Goal: Task Accomplishment & Management: Manage account settings

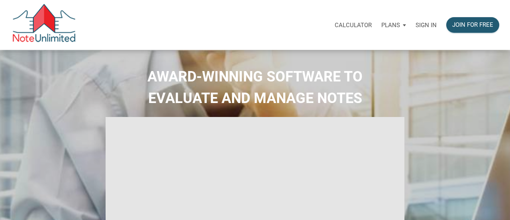
select select
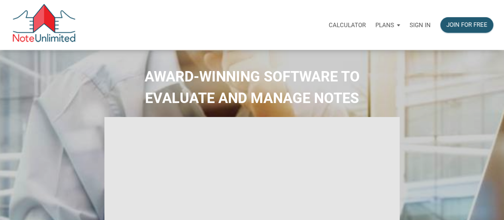
type input "Introduction to new features"
select select
click at [425, 26] on p "Sign in" at bounding box center [420, 25] width 21 height 7
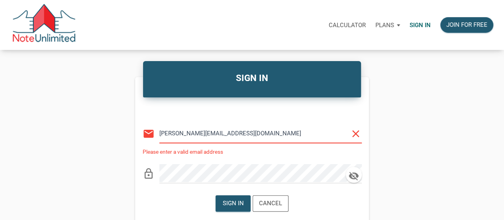
type input "nita@nitamckinney.com"
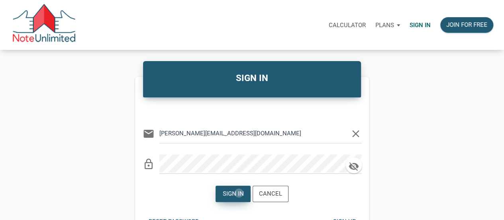
click at [239, 193] on div "Sign in" at bounding box center [233, 193] width 21 height 9
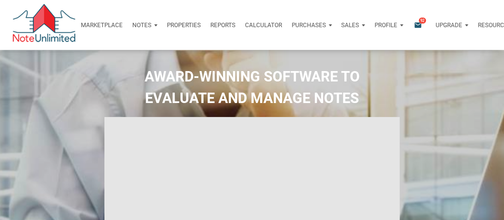
type input "Introduction to new features"
select select
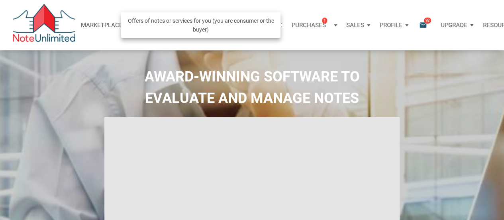
click at [320, 27] on p "Purchases" at bounding box center [309, 25] width 34 height 7
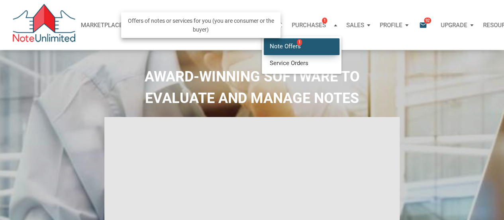
click at [297, 44] on span "1" at bounding box center [299, 42] width 5 height 6
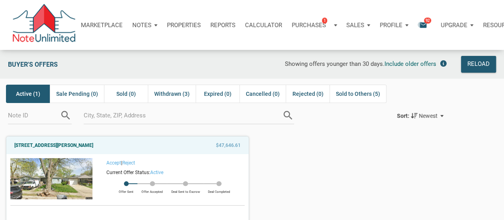
click at [421, 24] on icon "email" at bounding box center [424, 24] width 10 height 9
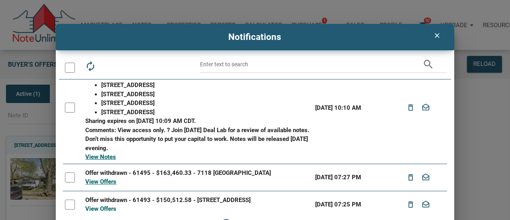
scroll to position [40, 0]
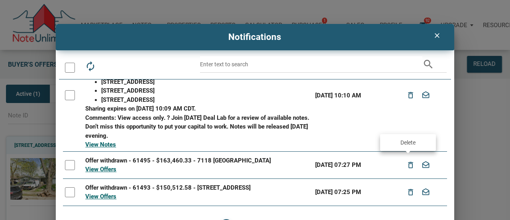
click at [409, 165] on icon "delete_outline" at bounding box center [411, 164] width 10 height 14
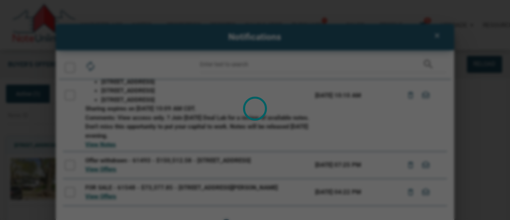
click at [409, 165] on div "Loading" at bounding box center [255, 110] width 510 height 220
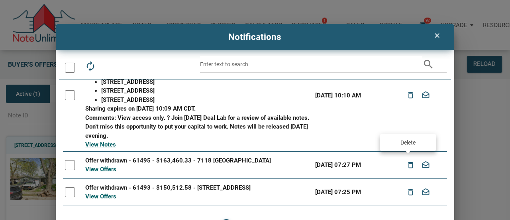
click at [407, 165] on icon "delete_outline" at bounding box center [411, 164] width 10 height 14
click at [407, 165] on div "Marketplace Notes Dashboard Transactions Properties Reports Calculator Purchase…" at bounding box center [255, 164] width 510 height 328
click at [407, 165] on icon "delete_outline" at bounding box center [411, 164] width 10 height 14
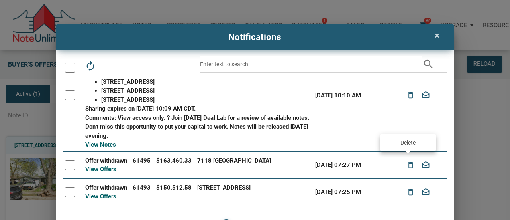
click at [409, 165] on icon "delete_outline" at bounding box center [411, 164] width 10 height 14
click at [409, 165] on div "Marketplace Notes Dashboard Transactions Properties Reports Calculator Purchase…" at bounding box center [255, 164] width 510 height 328
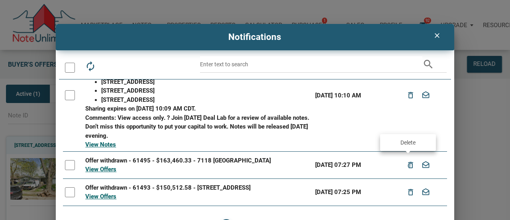
click at [407, 165] on icon "delete_outline" at bounding box center [411, 164] width 10 height 14
click at [407, 165] on div "Marketplace Notes Dashboard Transactions Properties Reports Calculator Purchase…" at bounding box center [255, 164] width 510 height 328
click at [408, 165] on icon "delete_outline" at bounding box center [411, 164] width 10 height 14
click at [408, 165] on div "Marketplace Notes Dashboard Transactions Properties Reports Calculator Purchase…" at bounding box center [255, 164] width 510 height 328
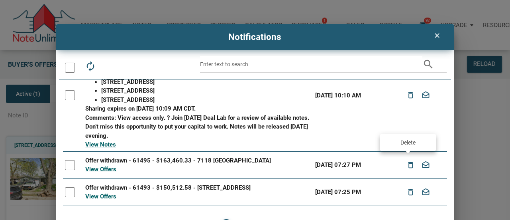
click at [408, 165] on icon "delete_outline" at bounding box center [411, 164] width 10 height 14
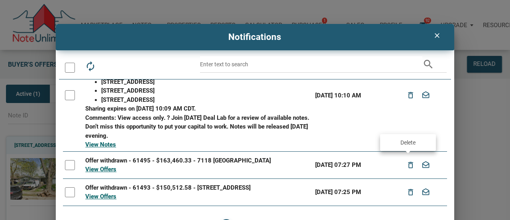
click at [408, 165] on icon "delete_outline" at bounding box center [411, 164] width 10 height 14
click at [408, 165] on div "Marketplace Notes Dashboard Transactions Properties Reports Calculator Purchase…" at bounding box center [255, 164] width 510 height 328
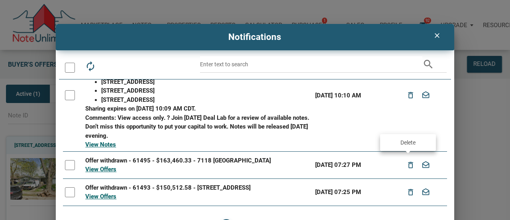
click at [408, 165] on icon "delete_outline" at bounding box center [411, 164] width 10 height 14
click at [408, 165] on div "Marketplace Notes Dashboard Transactions Properties Reports Calculator Purchase…" at bounding box center [255, 164] width 510 height 328
click at [408, 165] on icon "delete_outline" at bounding box center [411, 164] width 10 height 14
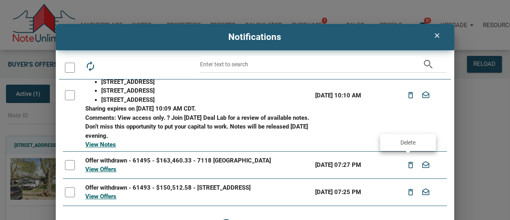
click at [408, 165] on icon "delete_outline" at bounding box center [411, 164] width 10 height 14
click at [408, 165] on div "Marketplace Notes Dashboard Transactions Properties Reports Calculator Purchase…" at bounding box center [255, 164] width 510 height 328
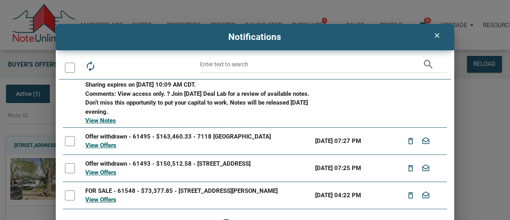
scroll to position [80, 0]
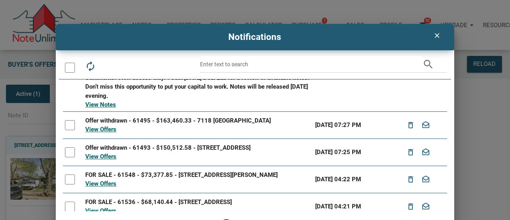
click at [71, 124] on div at bounding box center [70, 125] width 10 height 10
click at [69, 150] on div at bounding box center [70, 152] width 10 height 10
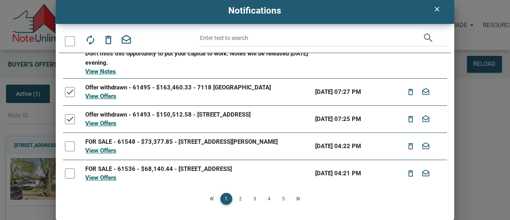
scroll to position [63, 0]
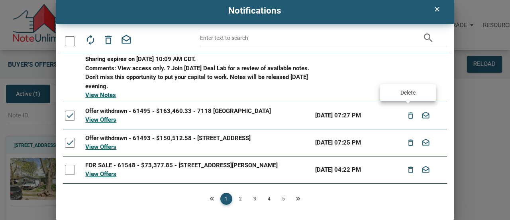
click at [409, 115] on icon "delete_outline" at bounding box center [411, 115] width 10 height 14
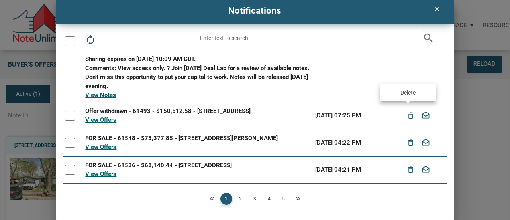
click at [409, 115] on icon "delete_outline" at bounding box center [411, 115] width 10 height 14
click at [408, 115] on icon "delete_outline" at bounding box center [411, 115] width 10 height 14
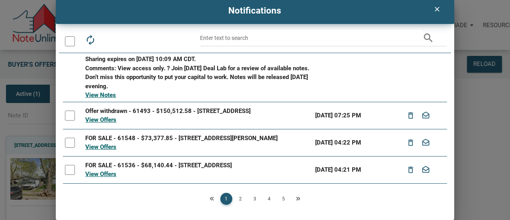
click at [408, 115] on div "Marketplace Notes Dashboard Transactions Properties Reports Calculator Purchase…" at bounding box center [255, 164] width 510 height 328
click at [407, 115] on icon "delete_outline" at bounding box center [411, 115] width 10 height 14
click at [407, 115] on div "Marketplace Notes Dashboard Transactions Properties Reports Calculator Purchase…" at bounding box center [255, 164] width 510 height 328
click at [407, 115] on icon "delete_outline" at bounding box center [411, 115] width 10 height 14
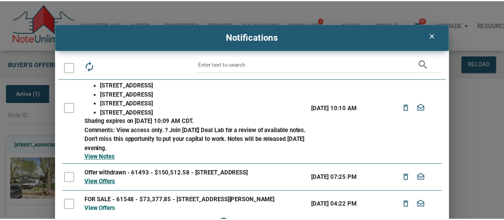
scroll to position [40, 0]
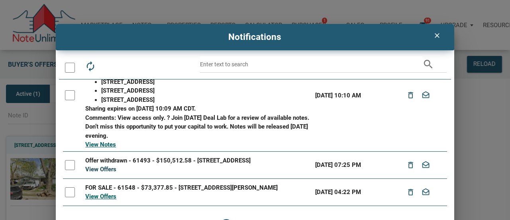
click at [91, 168] on link "View Offers" at bounding box center [100, 168] width 31 height 7
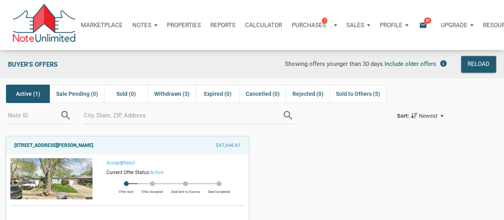
click at [424, 26] on icon "email" at bounding box center [424, 24] width 10 height 9
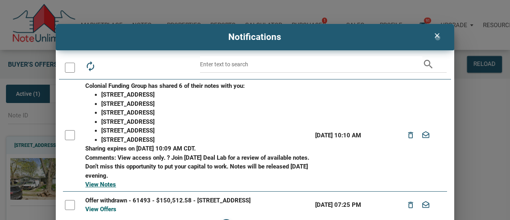
click at [437, 37] on icon "clear" at bounding box center [438, 35] width 10 height 8
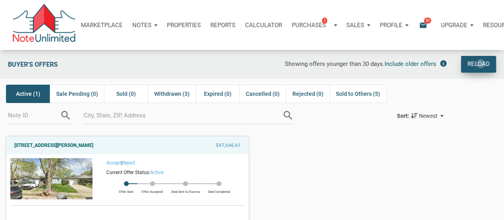
click at [481, 63] on div "Reload" at bounding box center [479, 64] width 22 height 10
click at [423, 26] on icon "email" at bounding box center [424, 24] width 10 height 9
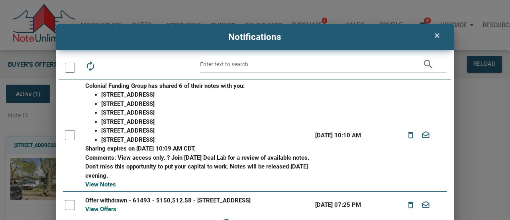
click at [434, 33] on icon "clear" at bounding box center [438, 35] width 10 height 8
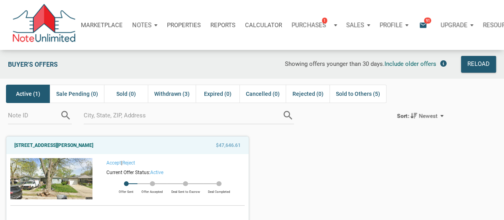
click at [33, 39] on img at bounding box center [44, 25] width 64 height 42
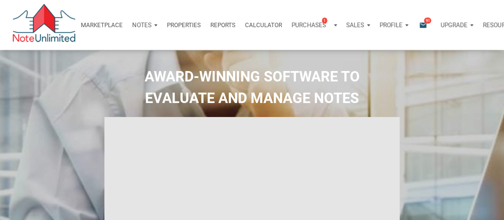
type input "Introduction to new features"
select select
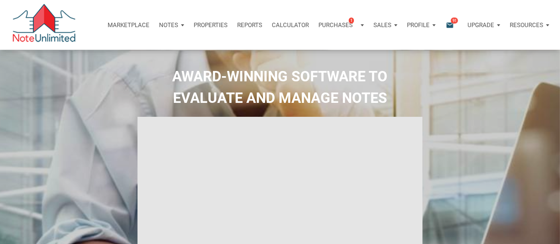
drag, startPoint x: 364, startPoint y: 0, endPoint x: 367, endPoint y: 55, distance: 55.1
click at [367, 55] on div "AWARD-WINNING SOFTWARE TO EVALUATE AND MANAGE NOTES" at bounding box center [280, 191] width 560 height 283
click at [504, 24] on p "Resources" at bounding box center [526, 25] width 33 height 7
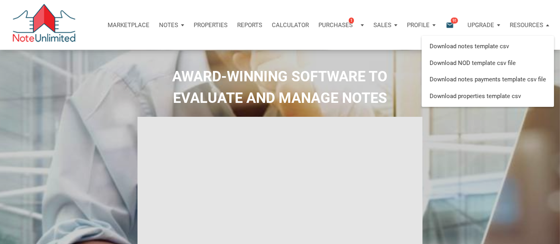
click at [412, 25] on p "Profile" at bounding box center [418, 25] width 23 height 7
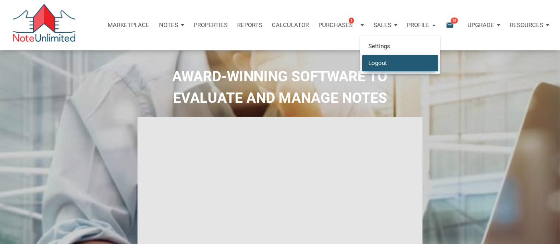
click at [377, 61] on link "Logout" at bounding box center [400, 63] width 76 height 16
